Goal: Task Accomplishment & Management: Manage account settings

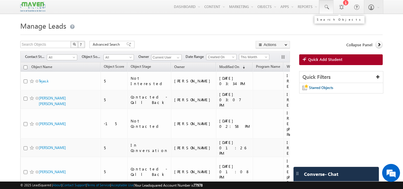
click at [324, 9] on span at bounding box center [326, 7] width 6 height 6
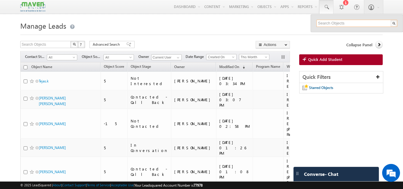
click at [328, 24] on input "text" at bounding box center [356, 23] width 81 height 7
paste input "killermonk1000@gmail.com"
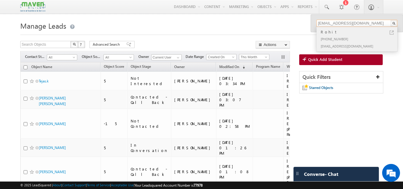
type input "killermonk1000@gmail.com"
click at [324, 37] on div "+91-7896187944" at bounding box center [359, 38] width 80 height 7
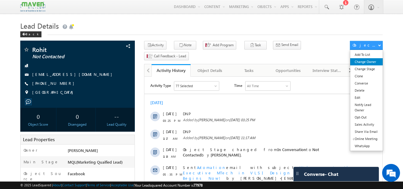
click at [374, 60] on link "Change Owner" at bounding box center [366, 61] width 32 height 7
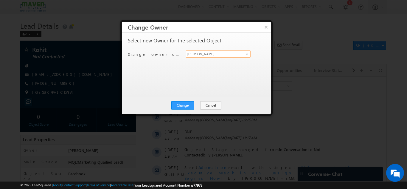
click at [241, 52] on input "[PERSON_NAME]" at bounding box center [218, 53] width 65 height 7
click at [247, 54] on span at bounding box center [247, 54] width 5 height 5
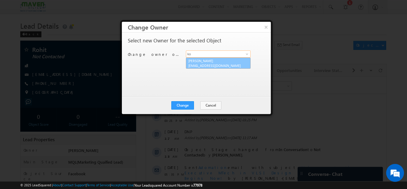
click at [215, 62] on link "Komal lsq4@maven-silicon.com" at bounding box center [218, 63] width 65 height 11
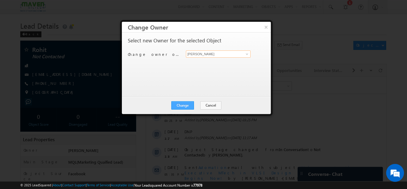
type input "Komal"
click at [183, 107] on button "Change" at bounding box center [182, 105] width 23 height 8
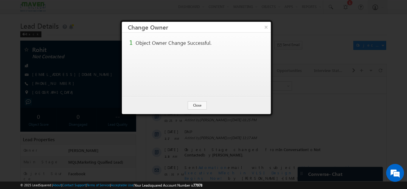
click at [203, 109] on div "Change Cancel Close" at bounding box center [196, 105] width 149 height 17
click at [198, 105] on button "Close" at bounding box center [197, 105] width 19 height 8
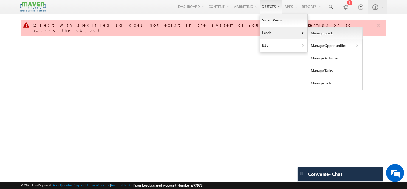
click at [320, 32] on link "Manage Leads" at bounding box center [335, 33] width 55 height 13
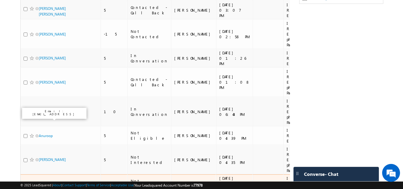
click at [49, 181] on link "Sri kiran" at bounding box center [52, 183] width 27 height 4
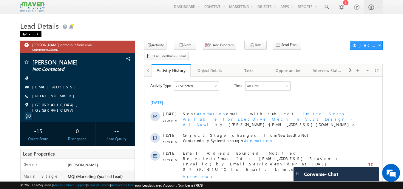
click at [31, 33] on div "Back" at bounding box center [30, 34] width 21 height 6
